Goal: Task Accomplishment & Management: Use online tool/utility

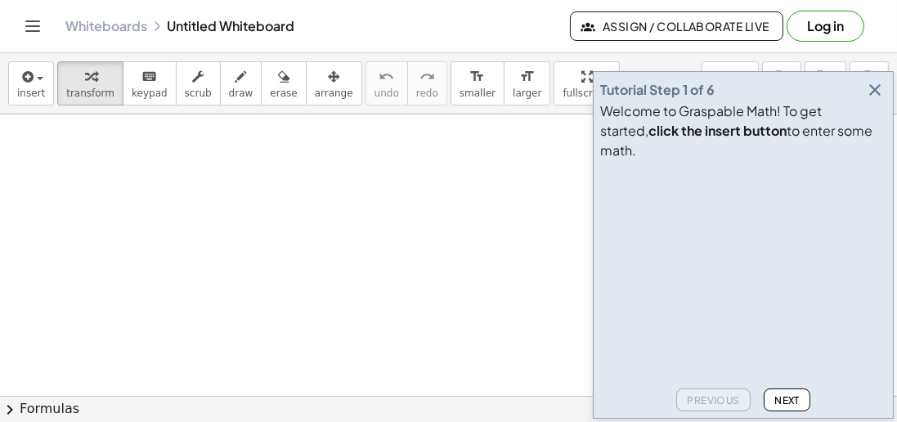
click at [884, 100] on icon "button" at bounding box center [875, 90] width 20 height 20
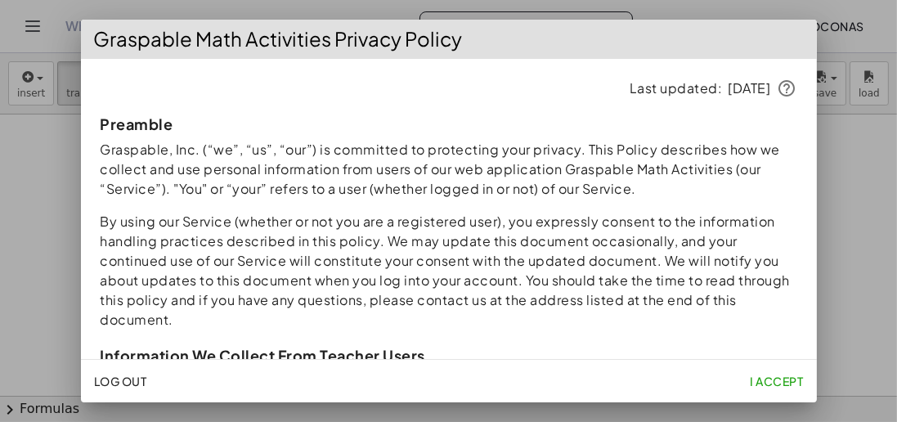
click at [852, 334] on div at bounding box center [448, 211] width 897 height 422
click at [786, 366] on button "I accept" at bounding box center [776, 380] width 66 height 29
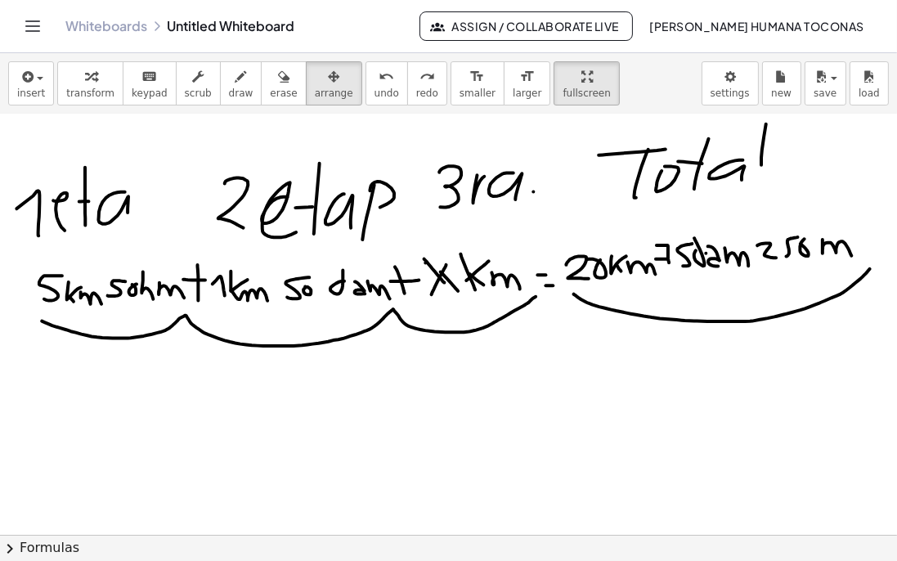
scroll to position [67, 0]
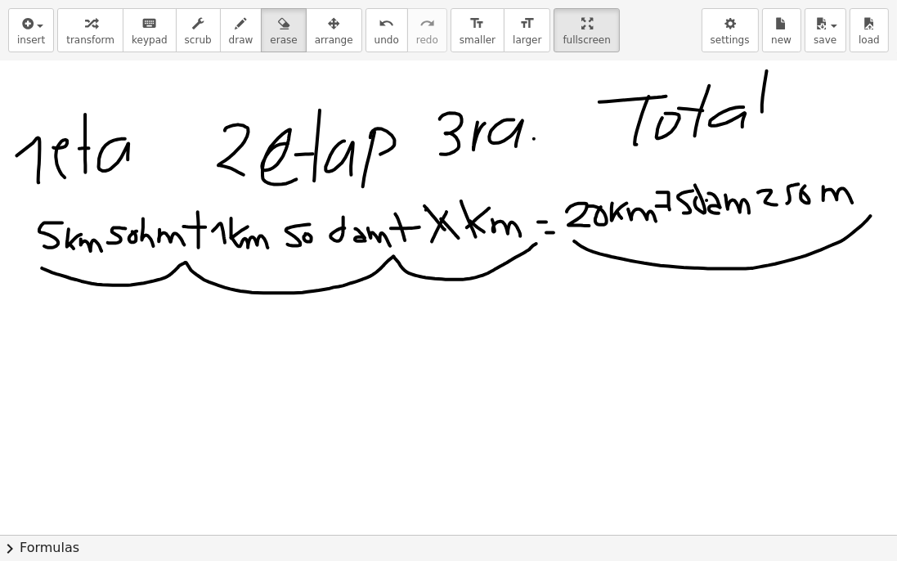
click at [226, 53] on div "insert select one: Math Expression Function Text Youtube Video Graphing Geometr…" at bounding box center [448, 30] width 897 height 61
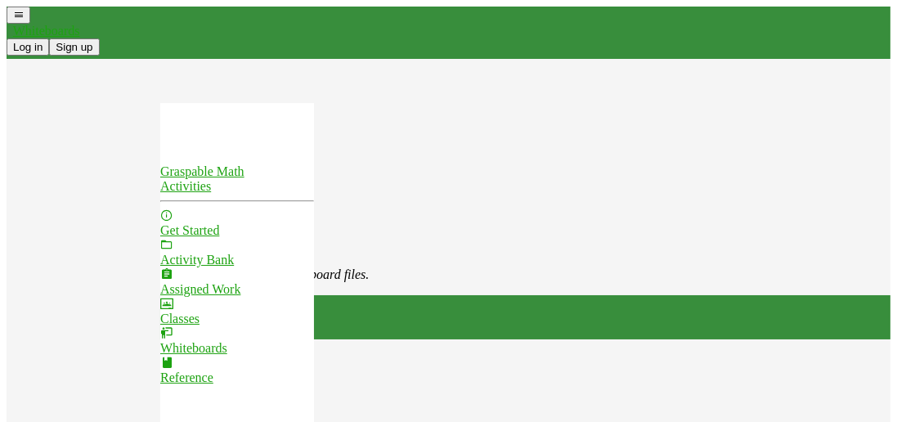
click at [276, 202] on div "New Whiteboard" at bounding box center [525, 183] width 730 height 38
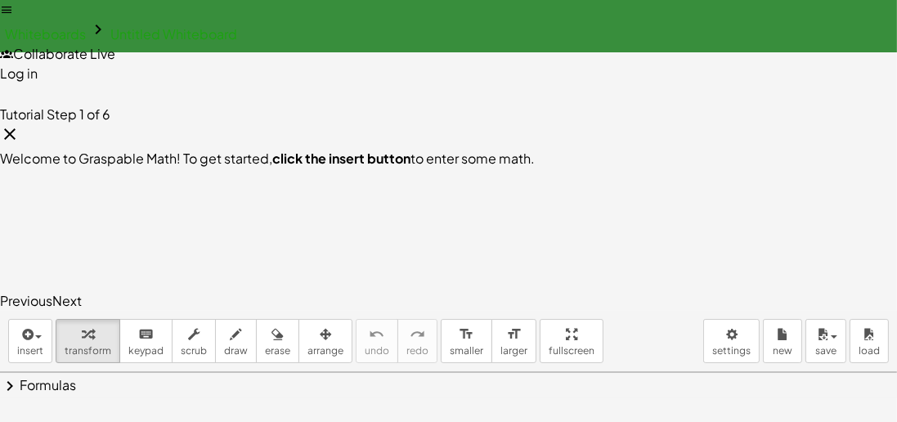
click at [20, 144] on icon "close" at bounding box center [10, 134] width 20 height 20
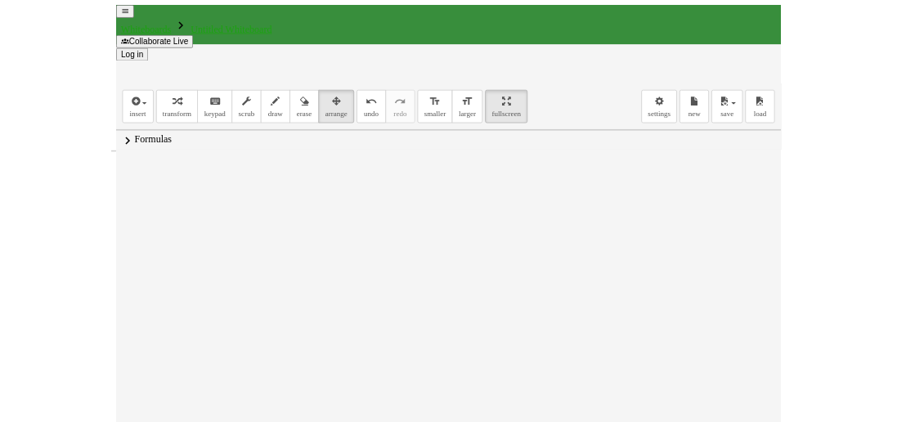
scroll to position [78, 0]
